Goal: Transaction & Acquisition: Purchase product/service

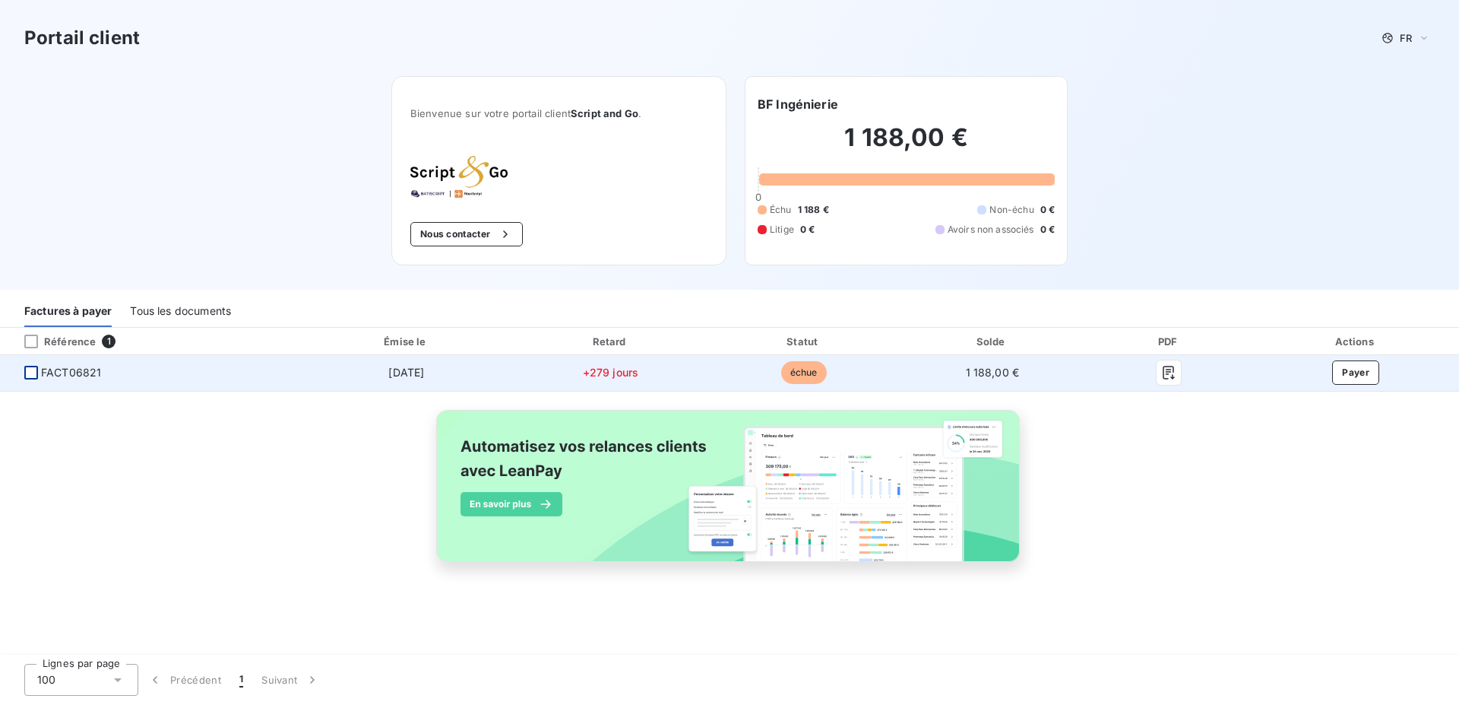
click at [28, 374] on div at bounding box center [31, 373] width 14 height 14
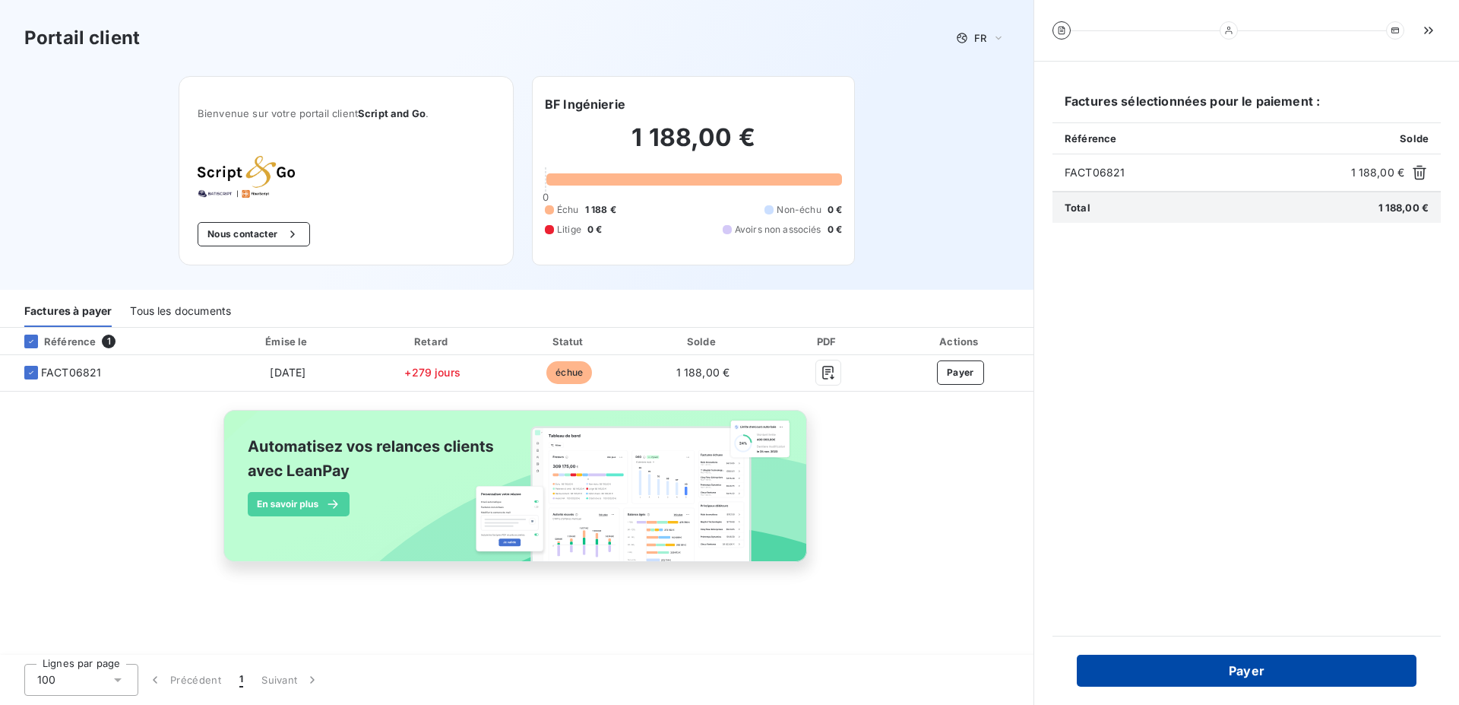
click at [1188, 669] on button "Payer" at bounding box center [1247, 670] width 340 height 32
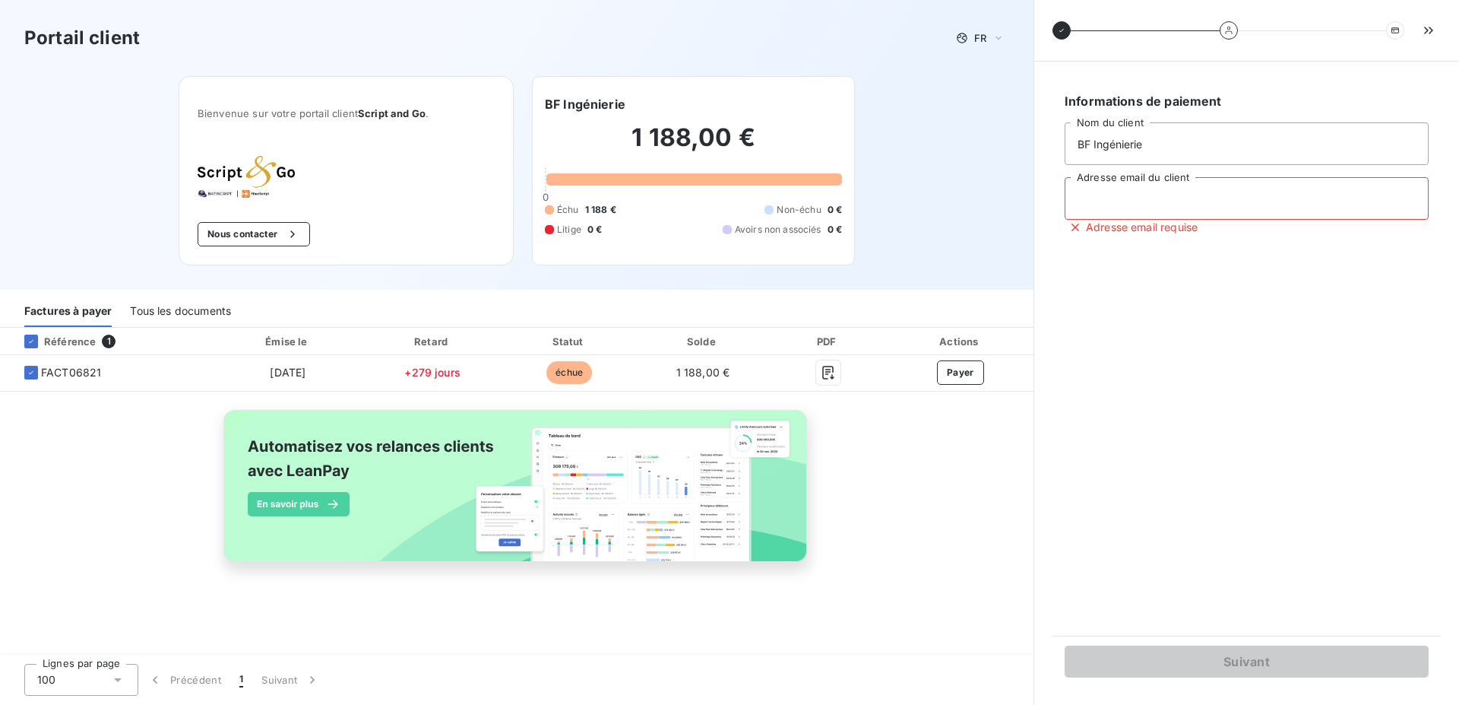
click at [1104, 209] on input "Adresse email du client" at bounding box center [1247, 198] width 364 height 43
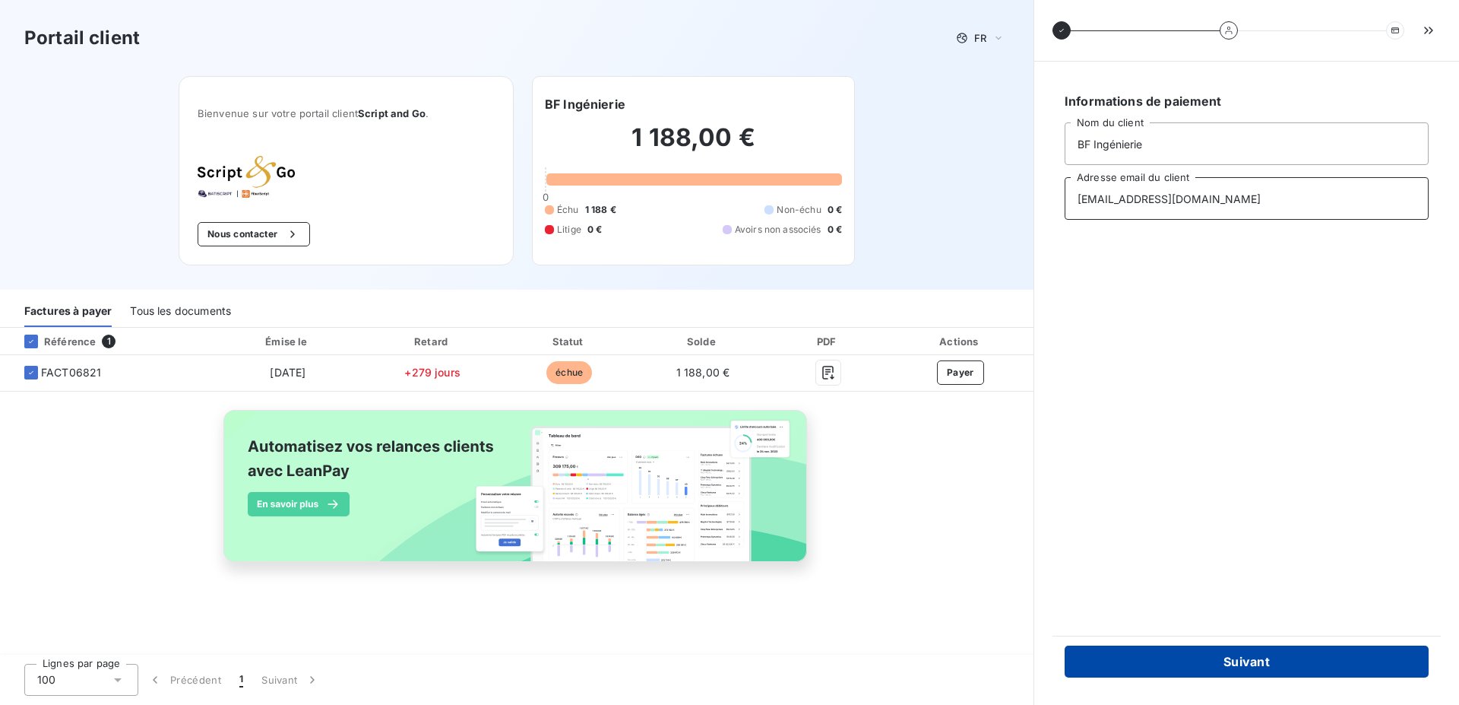
type input "[EMAIL_ADDRESS][DOMAIN_NAME]"
click at [1217, 668] on button "Suivant" at bounding box center [1247, 661] width 364 height 32
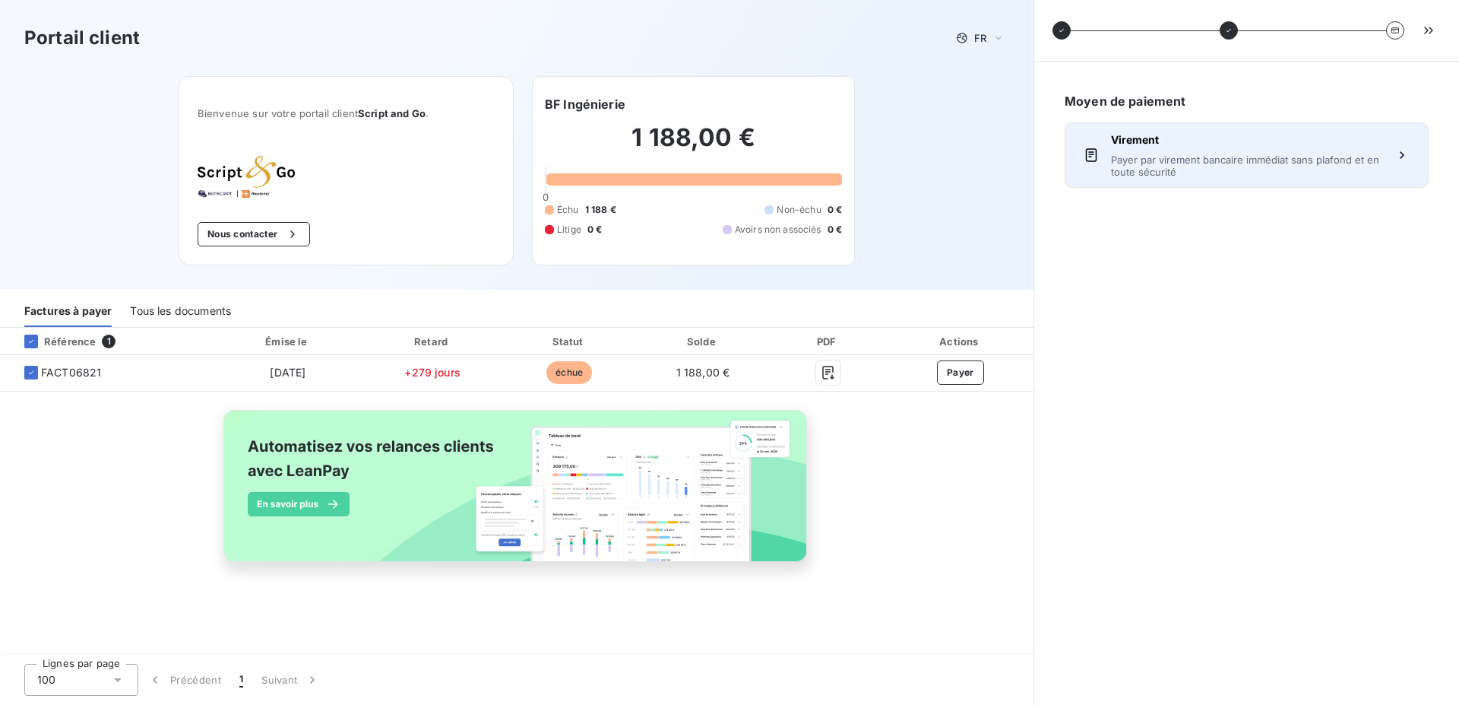
click at [1218, 162] on span "Payer par virement bancaire immédiat sans plafond et en toute sécurité" at bounding box center [1246, 166] width 271 height 24
